Goal: Task Accomplishment & Management: Use online tool/utility

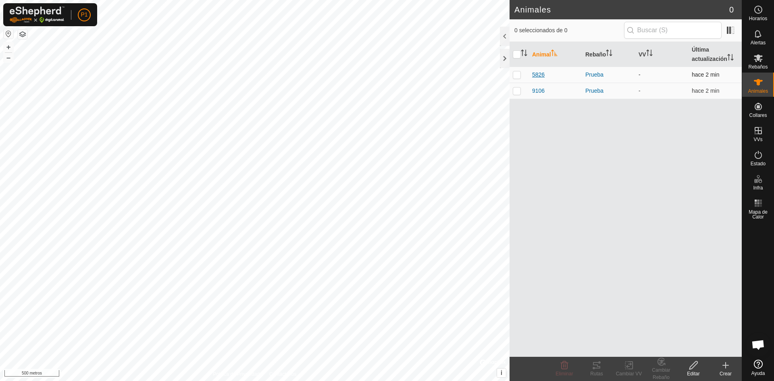
click at [535, 75] on font "5826" at bounding box center [538, 74] width 12 height 6
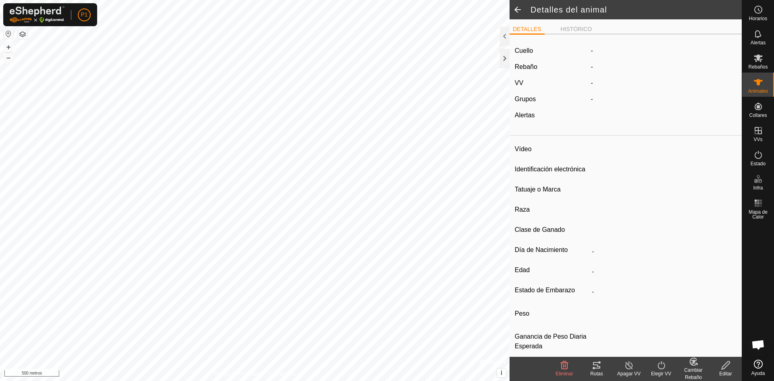
click at [516, 8] on span at bounding box center [517, 9] width 16 height 19
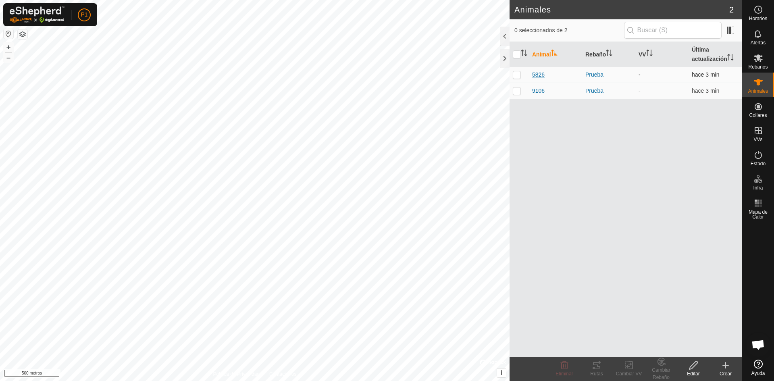
click at [540, 74] on font "5826" at bounding box center [538, 74] width 12 height 6
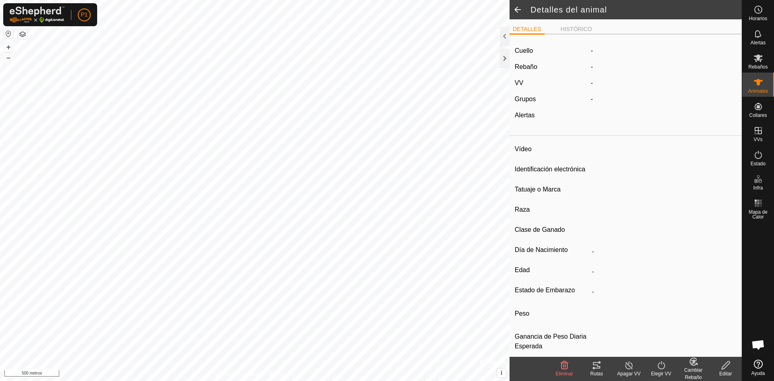
type input "5826"
type input "-"
type input "5826"
type input "Mallorquina"
type input "-"
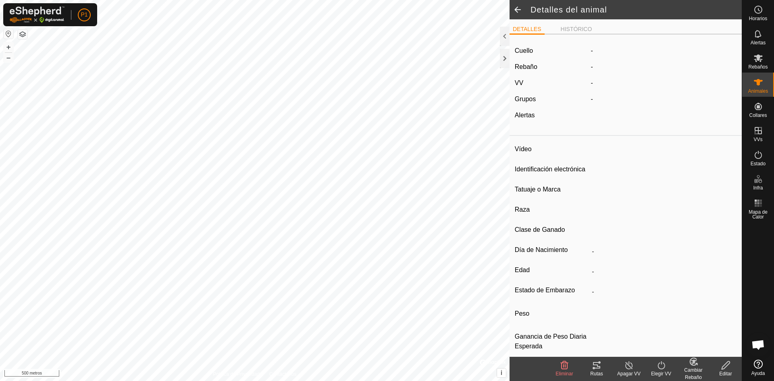
type input "Vacía"
type input "350 kg"
type input "-"
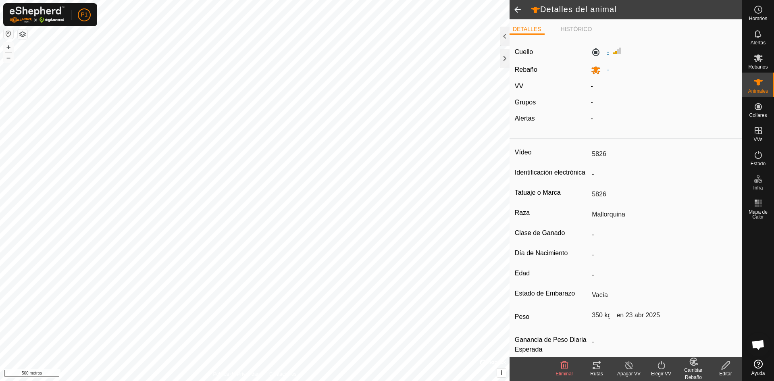
click at [594, 55] on label "-" at bounding box center [600, 52] width 18 height 10
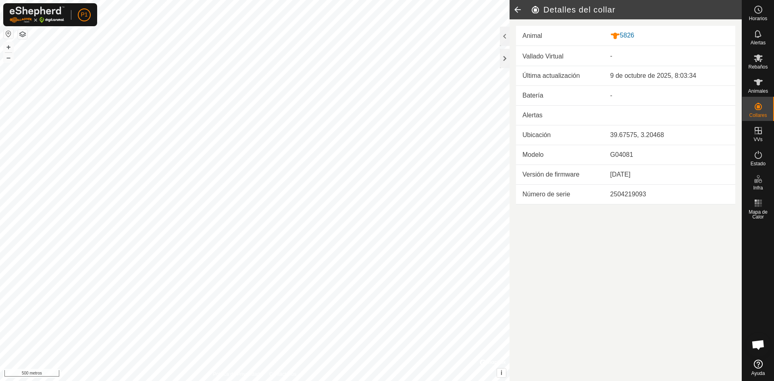
click at [610, 97] on font "-" at bounding box center [611, 95] width 2 height 7
click at [519, 11] on icon at bounding box center [517, 9] width 16 height 19
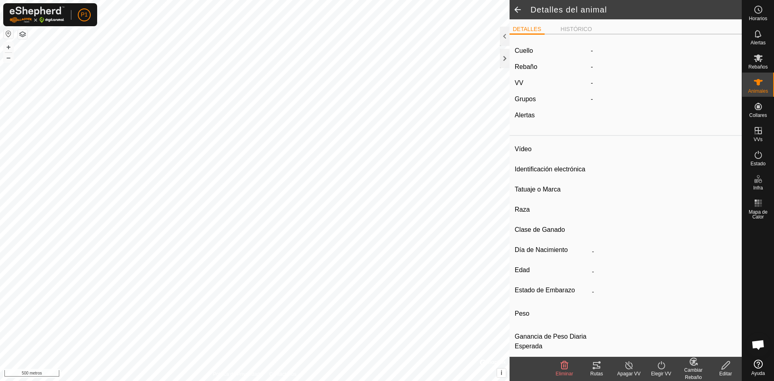
type input "5826"
type input "-"
type input "5826"
type input "Mallorquina"
type input "-"
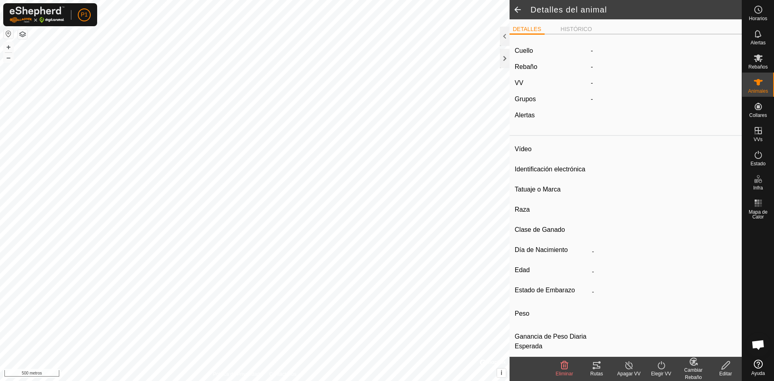
type input "Vacía"
type input "350 kg"
type input "-"
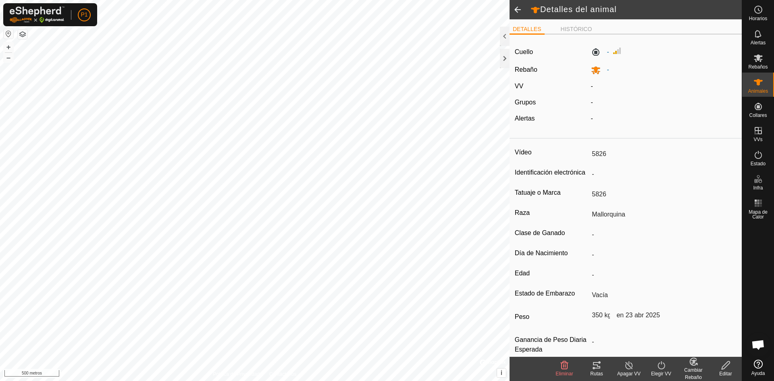
click at [519, 10] on span at bounding box center [517, 9] width 16 height 19
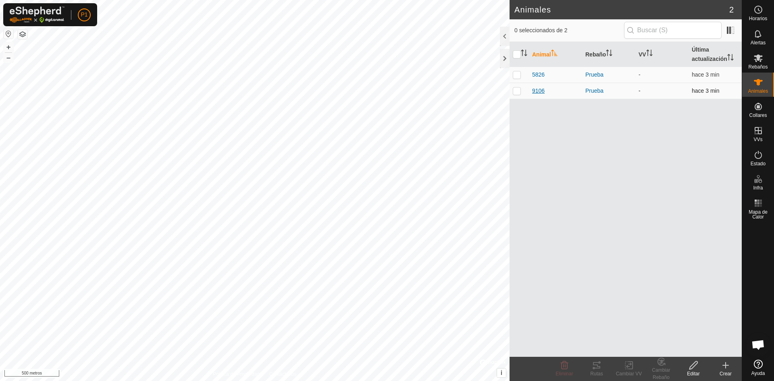
click at [537, 91] on font "9106" at bounding box center [538, 90] width 12 height 6
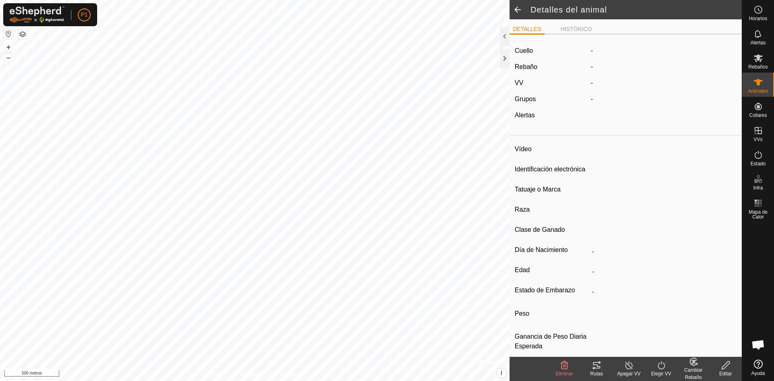
type input "9106"
type input "-"
type input "9106"
type input "Mallorquina"
type input "-"
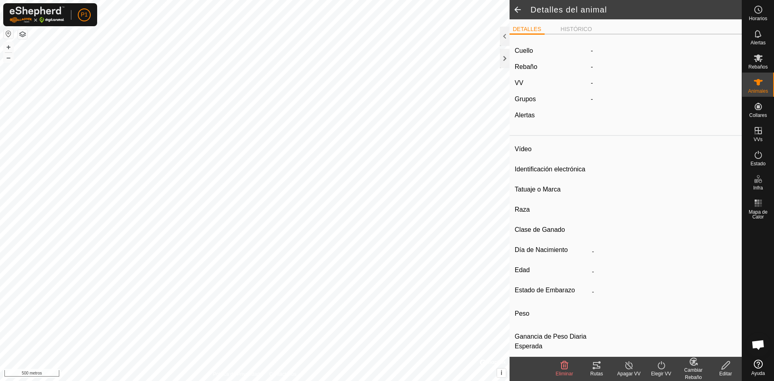
type input "0 kg"
type input "-"
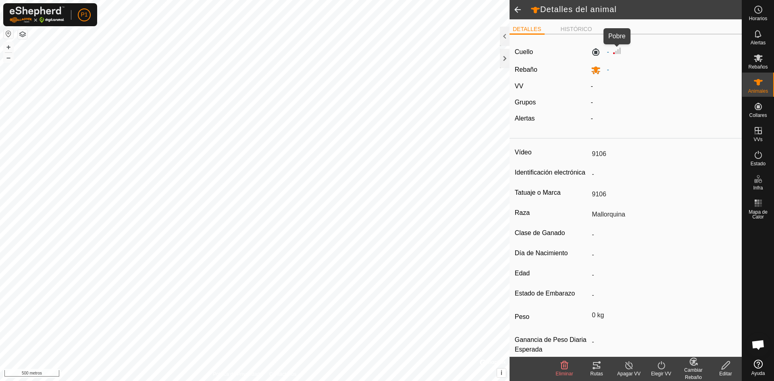
click at [612, 52] on img at bounding box center [617, 51] width 10 height 10
click at [595, 52] on label "-" at bounding box center [600, 52] width 18 height 10
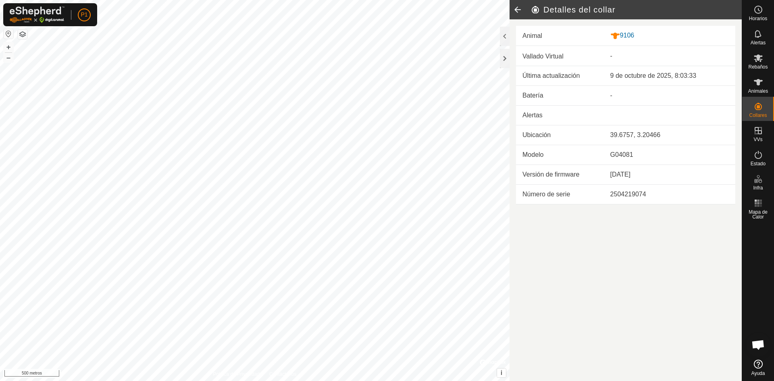
click at [515, 11] on icon at bounding box center [517, 9] width 16 height 19
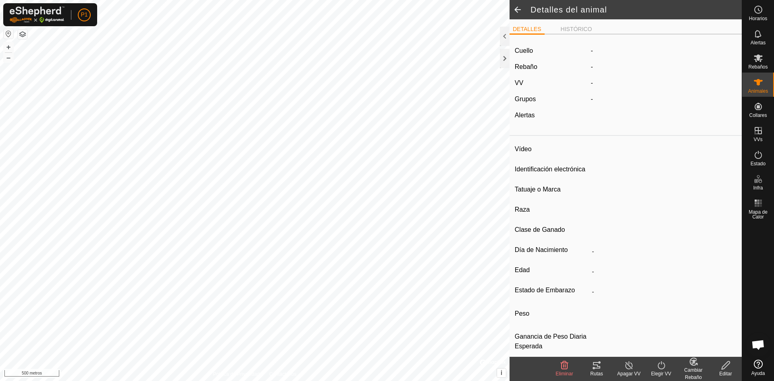
type input "9106"
type input "-"
type input "9106"
type input "Mallorquina"
type input "-"
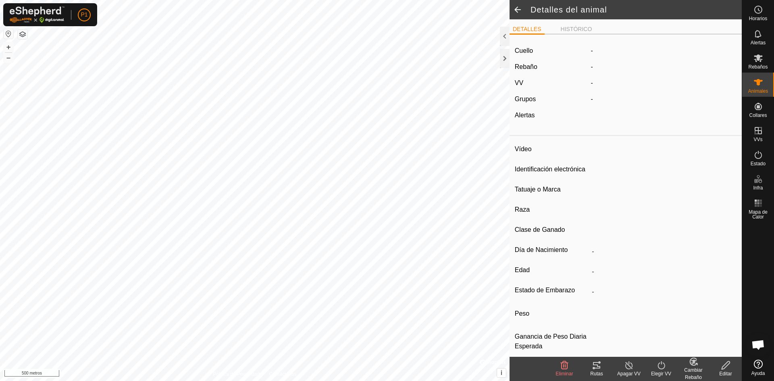
type input "0 kg"
type input "-"
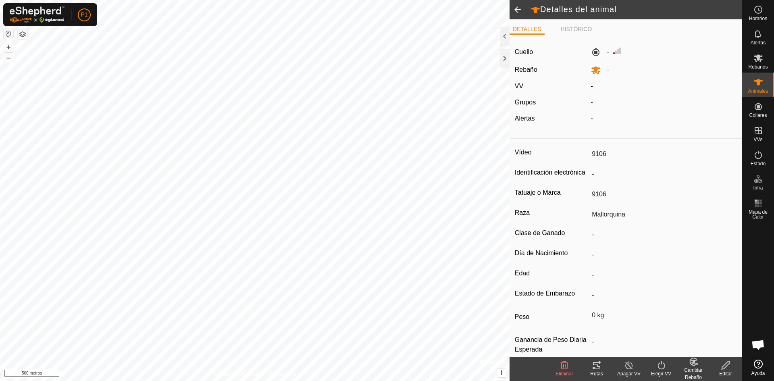
click at [605, 373] on div "Rutas" at bounding box center [596, 373] width 32 height 7
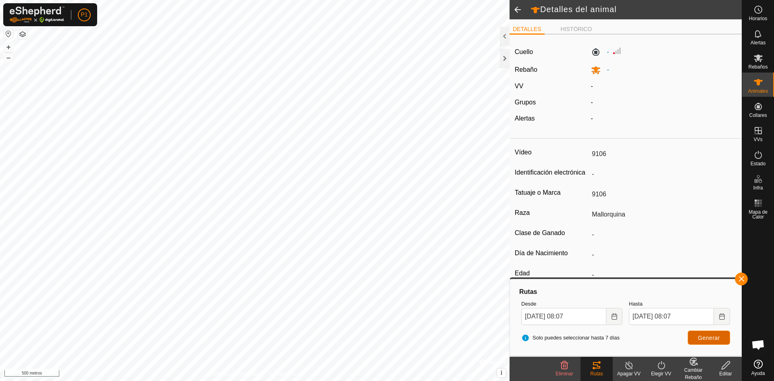
click at [718, 340] on font "Generar" at bounding box center [708, 337] width 22 height 6
click at [612, 316] on icon "Elija fecha" at bounding box center [613, 316] width 5 height 6
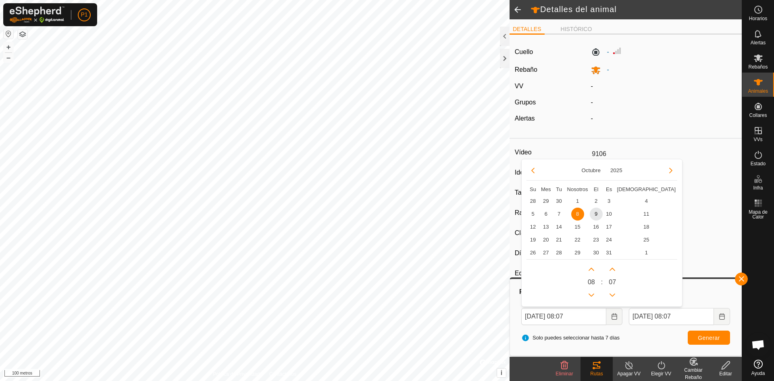
click at [514, 6] on span at bounding box center [517, 9] width 16 height 19
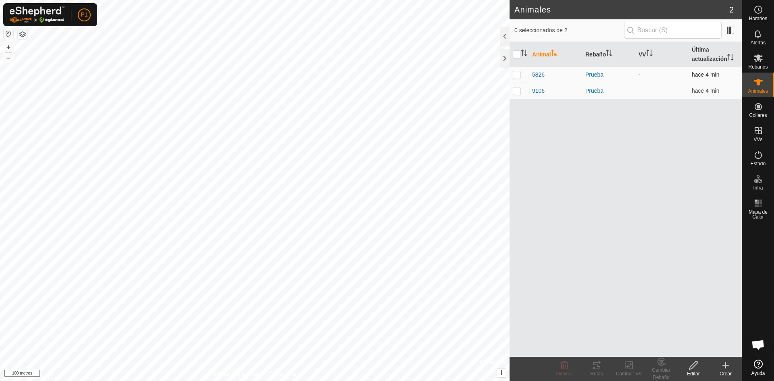
click at [515, 75] on p-checkbox at bounding box center [516, 74] width 8 height 6
checkbox input "true"
click at [516, 90] on p-checkbox at bounding box center [516, 90] width 8 height 6
checkbox input "true"
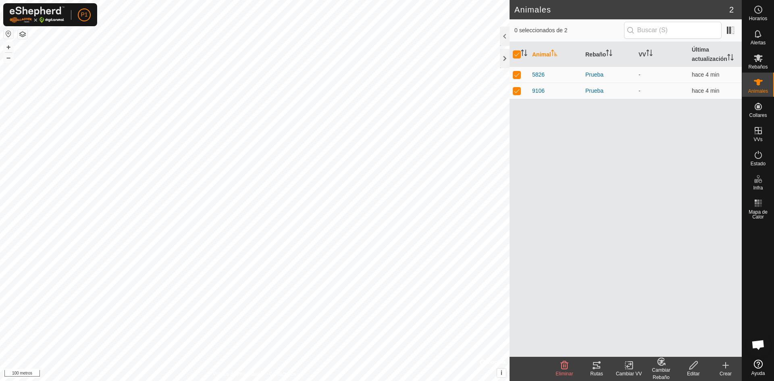
click at [597, 371] on font "Rutas" at bounding box center [596, 374] width 12 height 6
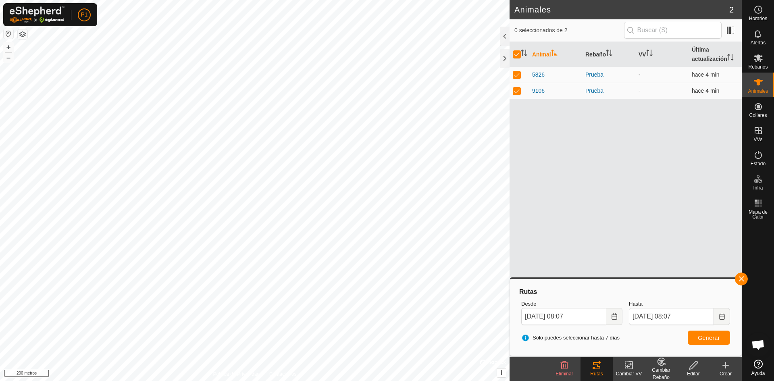
click at [511, 91] on td at bounding box center [518, 91] width 19 height 16
checkbox input "false"
click at [512, 91] on p-checkbox at bounding box center [516, 90] width 8 height 6
checkbox input "true"
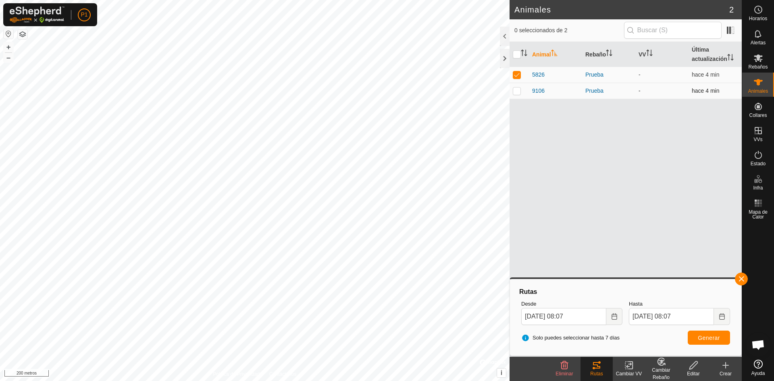
checkbox input "true"
